Goal: Task Accomplishment & Management: Use online tool/utility

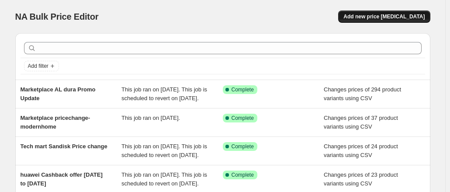
click at [388, 13] on button "Add new price [MEDICAL_DATA]" at bounding box center [384, 16] width 92 height 12
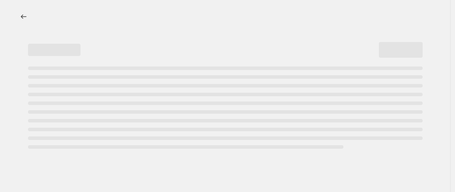
select select "percentage"
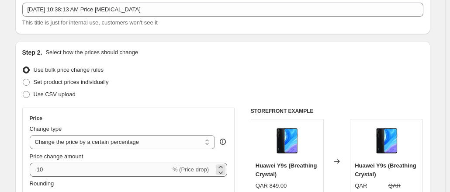
scroll to position [44, 0]
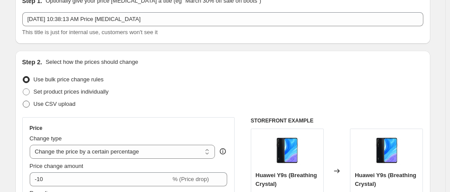
click at [29, 102] on span at bounding box center [26, 104] width 7 height 7
click at [23, 101] on input "Use CSV upload" at bounding box center [23, 101] width 0 height 0
radio input "true"
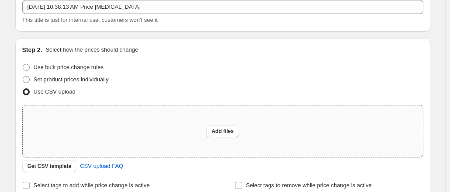
scroll to position [87, 0]
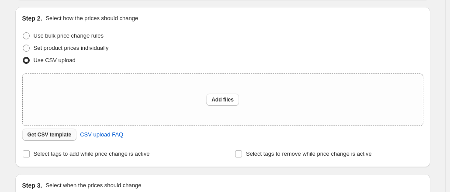
click at [59, 134] on span "Get CSV template" at bounding box center [50, 134] width 44 height 7
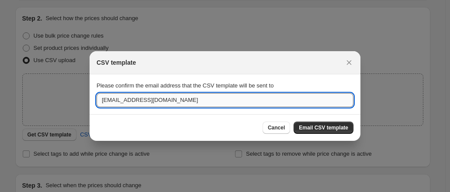
drag, startPoint x: 141, startPoint y: 100, endPoint x: 103, endPoint y: 99, distance: 38.1
click at [103, 99] on input "[EMAIL_ADDRESS][DOMAIN_NAME]" at bounding box center [225, 100] width 257 height 14
type input "[EMAIL_ADDRESS][DOMAIN_NAME]"
click at [337, 129] on span "Email CSV template" at bounding box center [323, 127] width 49 height 7
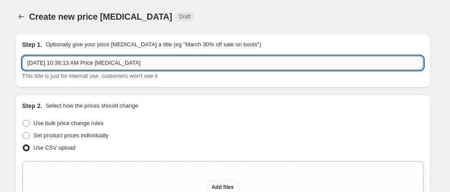
click at [184, 67] on input "[DATE] 10:38:13 AM Price [MEDICAL_DATA]" at bounding box center [222, 63] width 401 height 14
drag, startPoint x: 184, startPoint y: 67, endPoint x: 62, endPoint y: 62, distance: 122.5
click at [62, 62] on input "Marketplace Tradetec-UntilOCt31" at bounding box center [222, 63] width 401 height 14
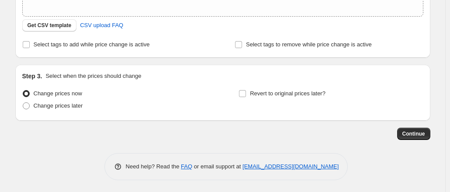
scroll to position [198, 0]
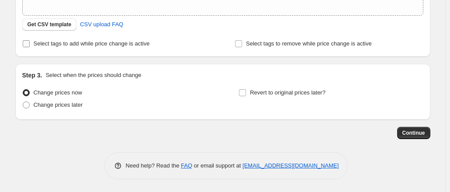
type input "Marketplace Tradetec-UntilOCt31"
click at [27, 44] on input "Select tags to add while price change is active" at bounding box center [26, 43] width 7 height 7
checkbox input "true"
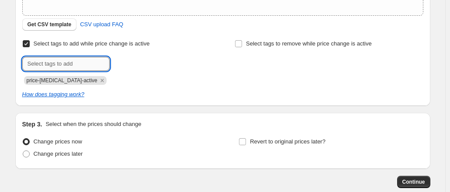
click at [62, 65] on input "text" at bounding box center [65, 64] width 87 height 14
paste input "Tradetec-UntilOCt31"
type input "Tradetec-UntilOCt31"
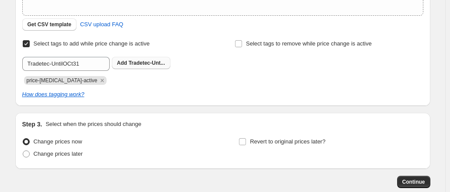
click at [140, 67] on button "Add Tradetec-Unt..." at bounding box center [141, 63] width 59 height 12
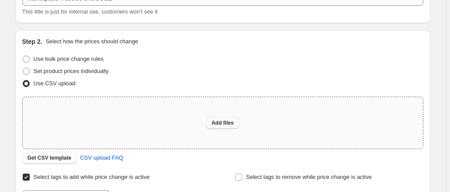
scroll to position [87, 0]
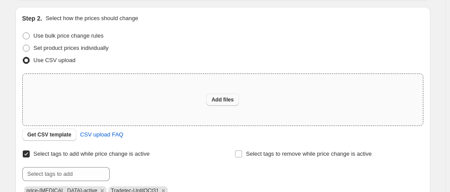
click at [234, 101] on span "Add files" at bounding box center [223, 99] width 22 height 7
type input "C:\fakepath\csv_template_user_10815tradetecoct.csv"
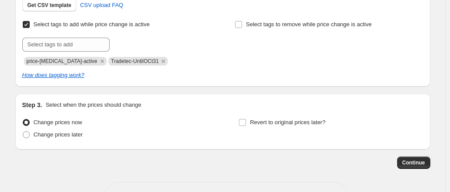
scroll to position [261, 0]
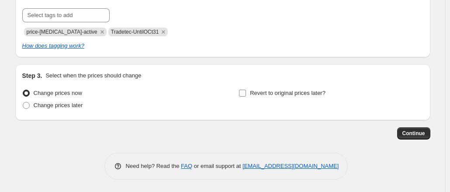
click at [250, 94] on label "Revert to original prices later?" at bounding box center [282, 93] width 87 height 12
click at [246, 94] on input "Revert to original prices later?" at bounding box center [242, 93] width 7 height 7
checkbox input "true"
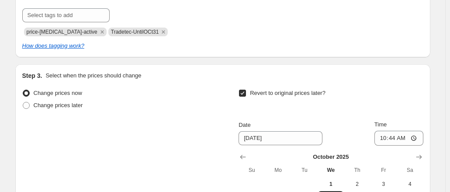
scroll to position [349, 0]
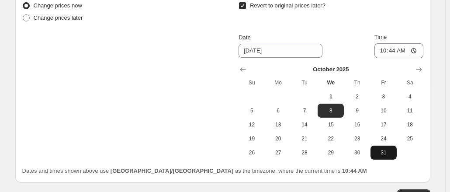
click at [388, 152] on span "31" at bounding box center [383, 152] width 19 height 7
type input "[DATE]"
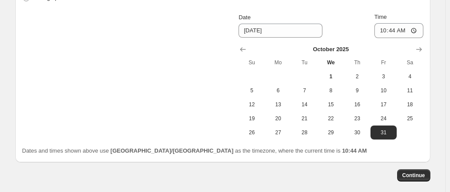
scroll to position [411, 0]
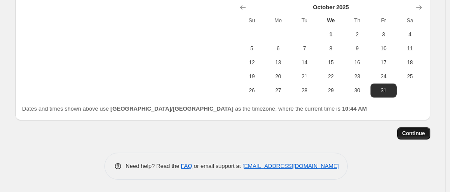
click at [418, 134] on span "Continue" at bounding box center [414, 133] width 23 height 7
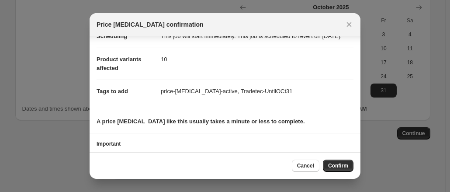
scroll to position [71, 0]
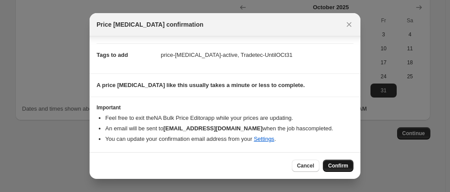
click at [335, 164] on span "Confirm" at bounding box center [338, 165] width 20 height 7
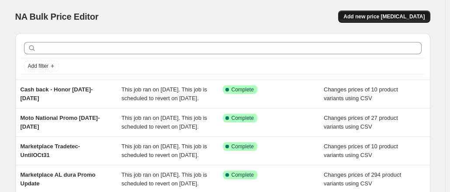
click at [410, 20] on button "Add new price [MEDICAL_DATA]" at bounding box center [384, 16] width 92 height 12
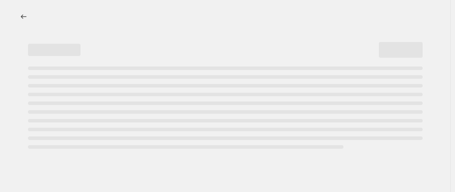
select select "percentage"
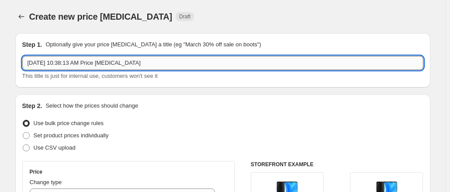
click at [151, 64] on input "[DATE] 10:38:13 AM Price [MEDICAL_DATA]" at bounding box center [222, 63] width 401 height 14
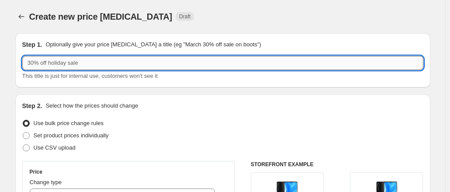
click at [93, 63] on input "text" at bounding box center [222, 63] width 401 height 14
click at [58, 65] on input "Marketplac techmart-until" at bounding box center [222, 63] width 401 height 14
click at [109, 65] on input "Marketplace techmart-until" at bounding box center [222, 63] width 401 height 14
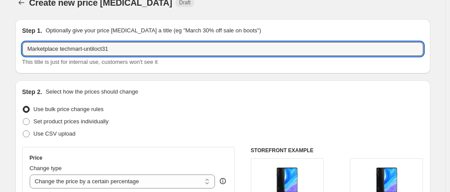
scroll to position [131, 0]
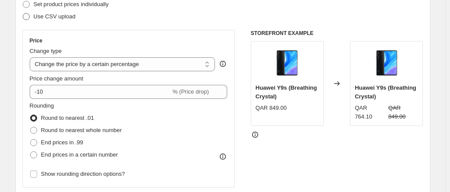
type input "Marketplace techmart-untiloct31"
click at [30, 18] on span at bounding box center [26, 16] width 7 height 7
click at [23, 14] on input "Use CSV upload" at bounding box center [23, 13] width 0 height 0
radio input "true"
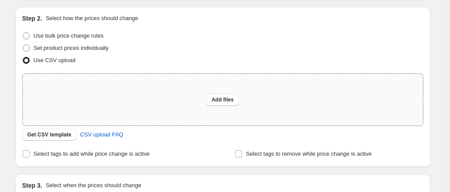
scroll to position [0, 0]
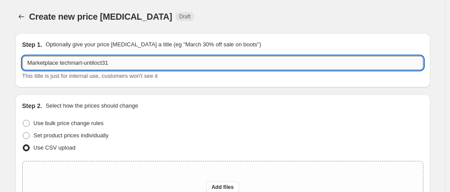
drag, startPoint x: 145, startPoint y: 63, endPoint x: 62, endPoint y: 63, distance: 83.1
click at [62, 63] on input "Marketplace techmart-untiloct31" at bounding box center [222, 63] width 401 height 14
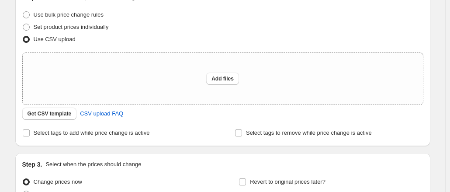
scroll to position [131, 0]
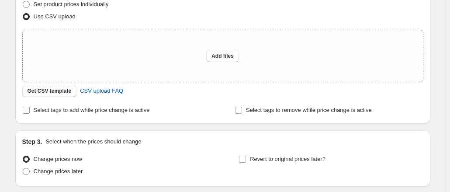
click at [30, 113] on input "Select tags to add while price change is active" at bounding box center [26, 110] width 7 height 7
checkbox input "true"
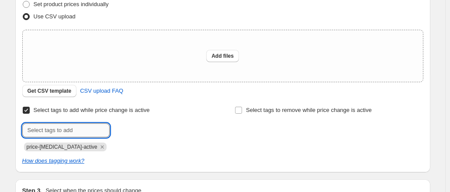
click at [99, 132] on input "text" at bounding box center [65, 130] width 87 height 14
paste input "techmart-untiloct31"
type input "techmart-untiloct31"
click at [153, 129] on span "techmart-unt..." at bounding box center [147, 129] width 36 height 6
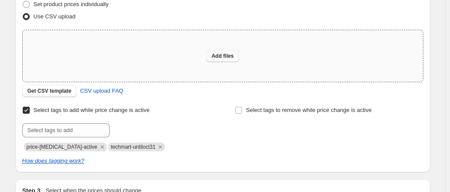
click at [226, 55] on span "Add files" at bounding box center [223, 55] width 22 height 7
type input "C:\fakepath\csv_template_user_10815techmartOCt.csv"
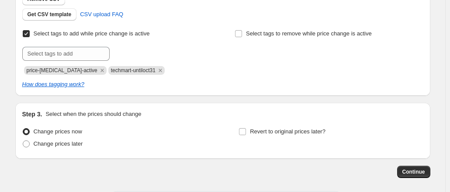
scroll to position [261, 0]
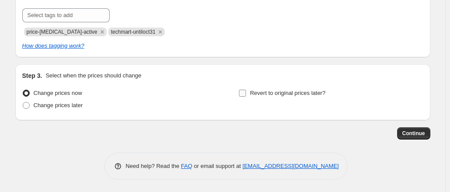
click at [243, 93] on input "Revert to original prices later?" at bounding box center [242, 93] width 7 height 7
checkbox input "true"
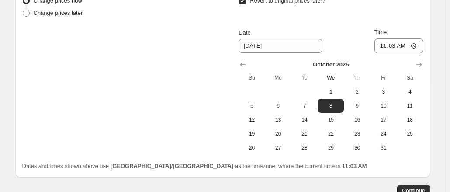
scroll to position [411, 0]
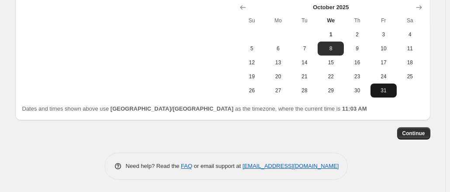
click at [393, 92] on span "31" at bounding box center [383, 90] width 19 height 7
type input "[DATE]"
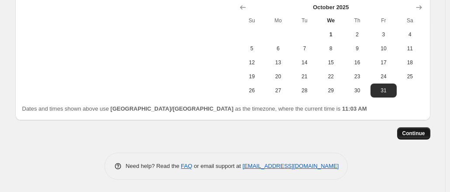
click at [420, 134] on span "Continue" at bounding box center [414, 133] width 23 height 7
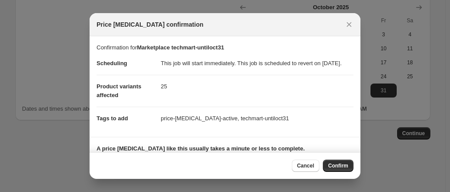
scroll to position [71, 0]
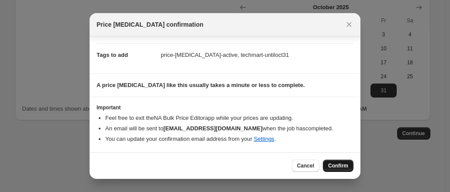
click at [341, 167] on span "Confirm" at bounding box center [338, 165] width 20 height 7
